Goal: Navigation & Orientation: Find specific page/section

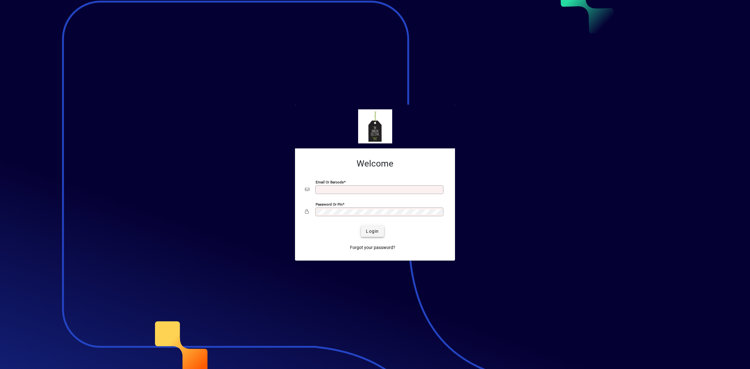
type input "**********"
click at [377, 230] on span "Login" at bounding box center [372, 231] width 13 height 7
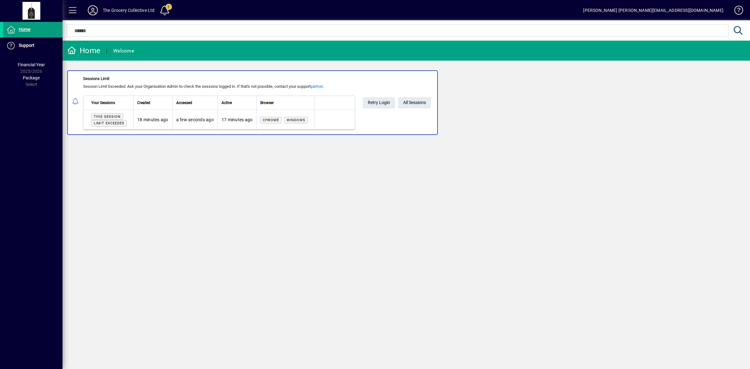
click at [91, 7] on icon at bounding box center [93, 10] width 13 height 10
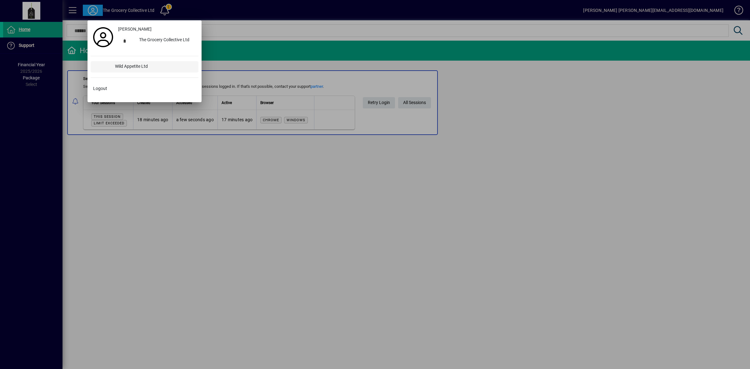
click at [142, 65] on div "Wild Appetite Ltd" at bounding box center [154, 66] width 88 height 11
